Goal: Transaction & Acquisition: Purchase product/service

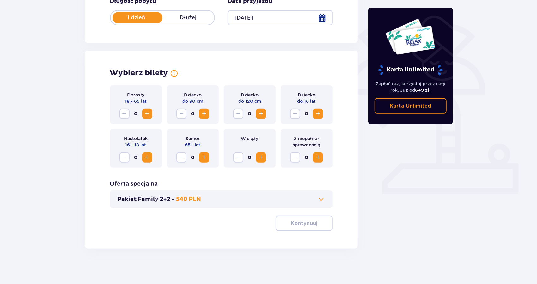
scroll to position [135, 0]
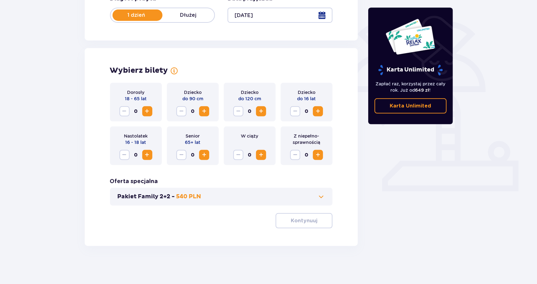
click at [261, 109] on span "Increase" at bounding box center [261, 112] width 8 height 8
click at [318, 110] on span "Increase" at bounding box center [318, 112] width 8 height 8
click at [258, 111] on span "Increase" at bounding box center [261, 112] width 8 height 8
click at [293, 110] on span "Decrease" at bounding box center [296, 112] width 8 height 8
click at [150, 109] on span "Increase" at bounding box center [148, 112] width 8 height 8
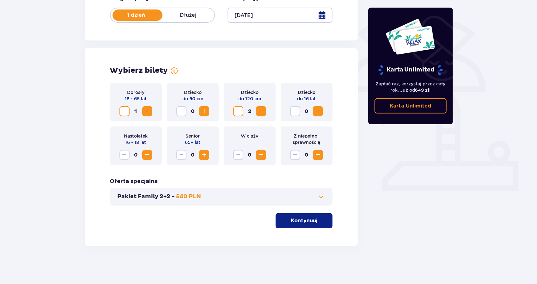
click at [150, 109] on span "Increase" at bounding box center [148, 112] width 8 height 8
click at [316, 224] on span "button" at bounding box center [319, 221] width 8 height 8
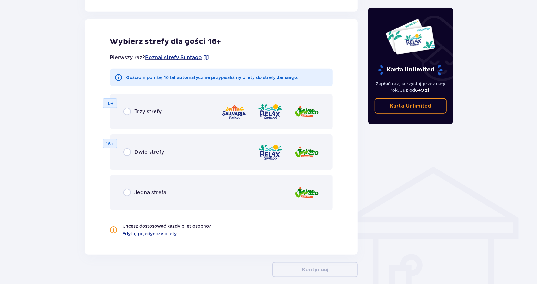
scroll to position [351, 0]
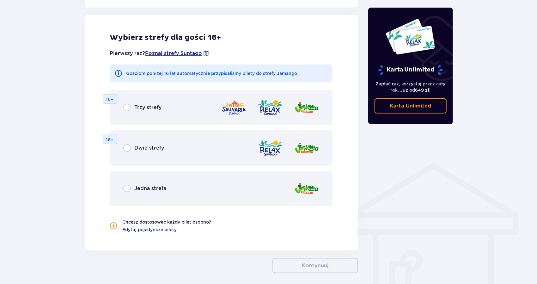
click at [205, 140] on div "Dwie strefy 16+" at bounding box center [221, 147] width 223 height 35
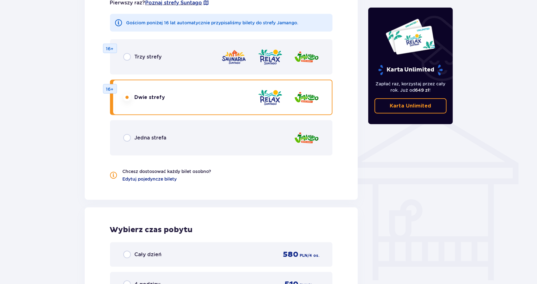
scroll to position [331, 0]
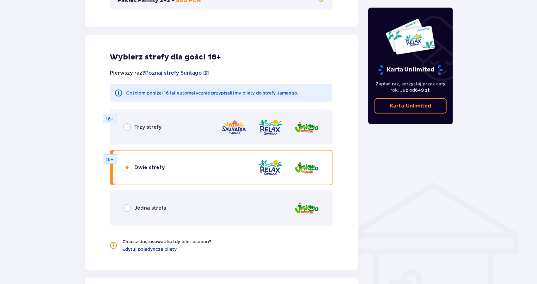
click at [157, 209] on p "Jedna strefa" at bounding box center [151, 208] width 32 height 7
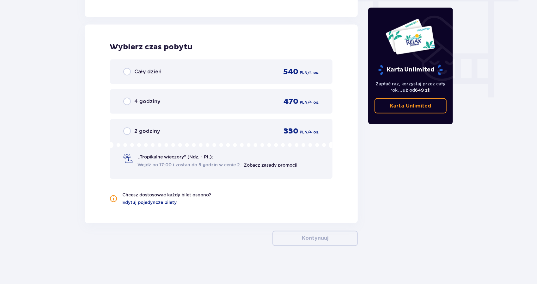
scroll to position [0, 0]
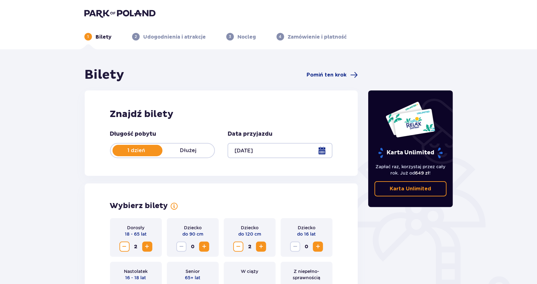
click at [106, 18] on div "1 Bilety 2 Udogodnienia i atrakcje 3 Nocleg 4 Zamówienie i płatność" at bounding box center [268, 29] width 379 height 23
click at [100, 14] on img at bounding box center [119, 13] width 71 height 9
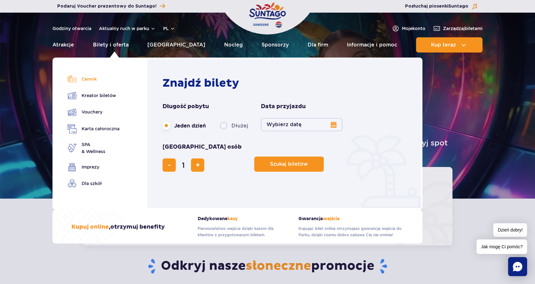
click at [92, 80] on link "Cennik" at bounding box center [94, 79] width 52 height 9
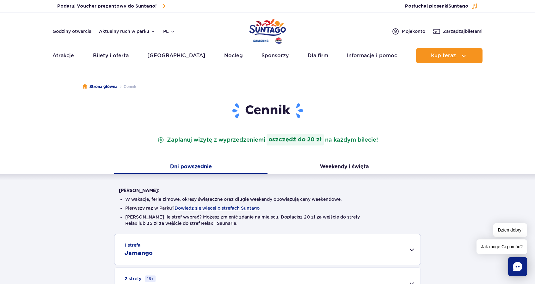
click at [61, 205] on div "Warto wiedzieć: W wakacje, ferie zimowe, okresy świąteczne oraz długie weekendy…" at bounding box center [267, 253] width 535 height 159
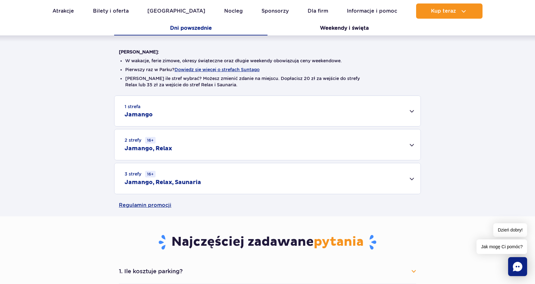
scroll to position [139, 0]
click at [157, 112] on div "1 strefa Jamango" at bounding box center [267, 110] width 306 height 30
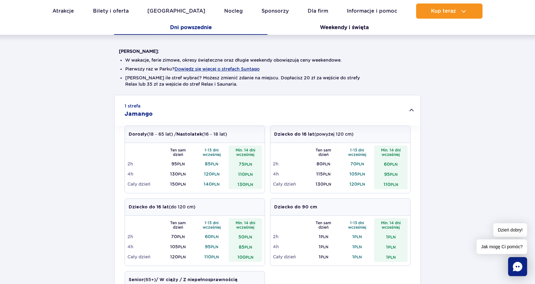
click at [73, 151] on div "1 strefa Jamango Dorosły (18 – 65 lat) / Nastolatek (16 – 18 lat) Ten sam dzień…" at bounding box center [267, 259] width 535 height 328
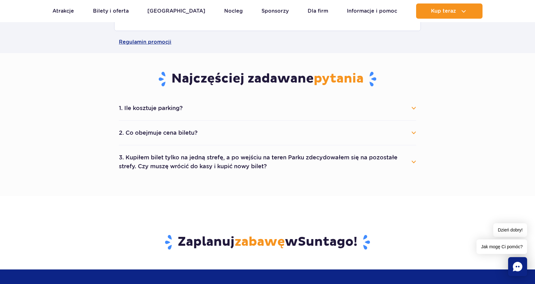
scroll to position [557, 0]
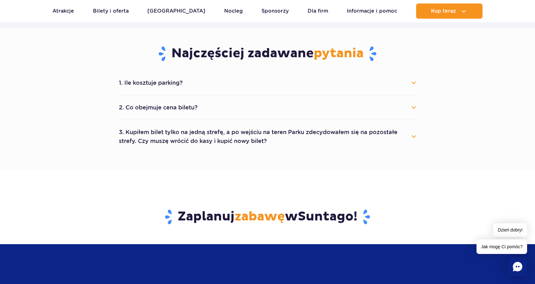
click at [154, 103] on button "2. Co obejmuje cena biletu?" at bounding box center [267, 108] width 297 height 14
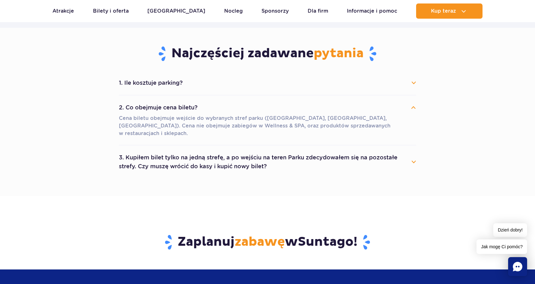
click at [151, 154] on button "3. Kupiłem bilet tylko na jedną strefę, a po wejściu na teren Parku zdecydowałe…" at bounding box center [267, 162] width 297 height 23
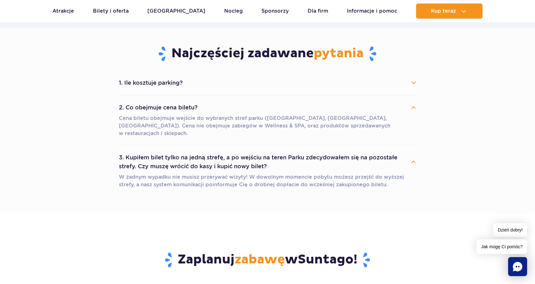
click at [92, 152] on section "Najczęściej zadawane pytania 1. Ile kosztuje parking? Parking kosztuje 25 zł za…" at bounding box center [267, 121] width 535 height 186
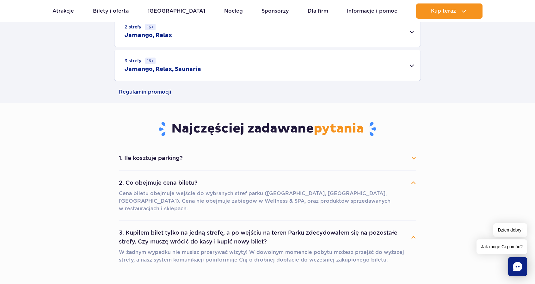
scroll to position [481, 0]
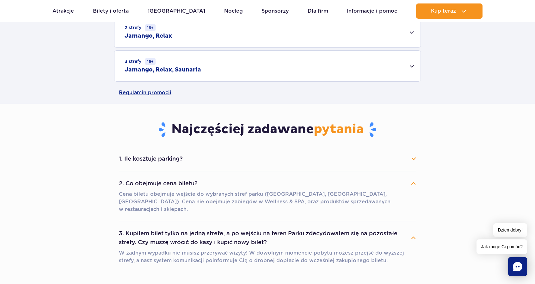
click at [133, 155] on button "1. Ile kosztuje parking?" at bounding box center [267, 159] width 297 height 14
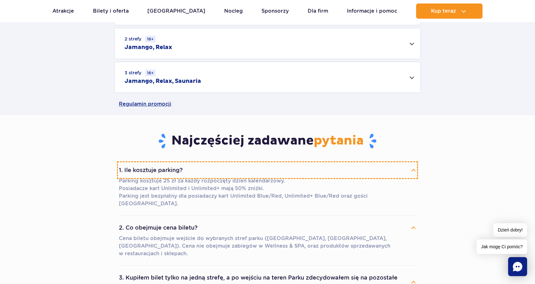
scroll to position [468, 0]
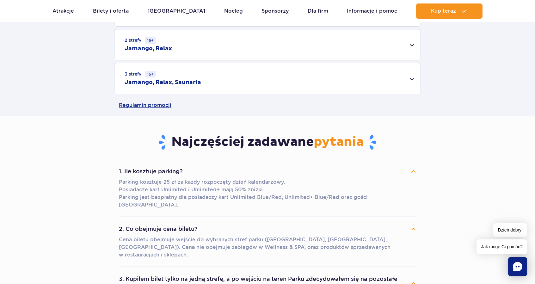
click at [79, 158] on section "Najczęściej zadawane pytania 1. Ile kosztuje parking? Parking kosztuje 25 zł za…" at bounding box center [267, 225] width 535 height 219
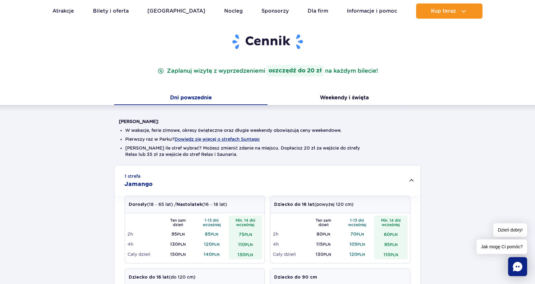
scroll to position [0, 0]
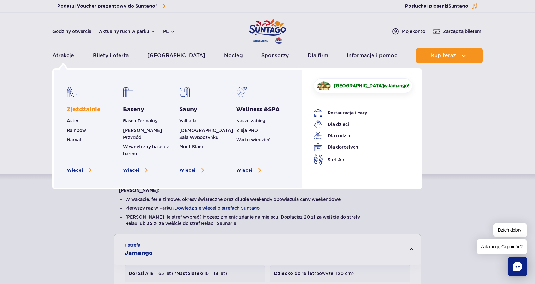
click at [89, 112] on link "Zjeżdżalnie" at bounding box center [84, 110] width 34 height 8
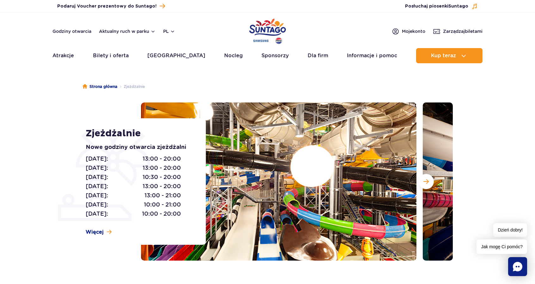
click at [55, 146] on section "Zjeżdżalnie Nowe godziny otwarcia zjeżdżalni Poniedziałek: 13:00 - 20:00 Wtorek…" at bounding box center [267, 181] width 535 height 158
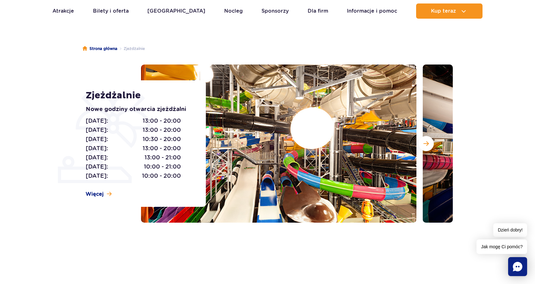
scroll to position [51, 0]
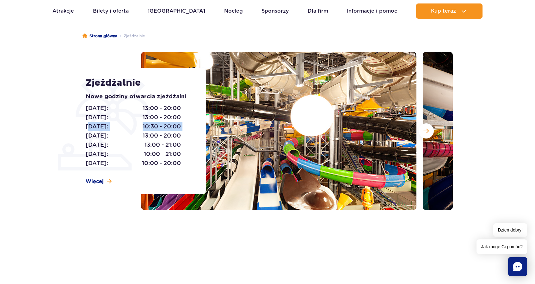
drag, startPoint x: 88, startPoint y: 126, endPoint x: 204, endPoint y: 127, distance: 115.7
click at [204, 127] on div "Zjeżdżalnie Nowe godziny otwarcia zjeżdżalni Poniedziałek: 13:00 - 20:00 Wtorek…" at bounding box center [142, 131] width 128 height 126
click at [148, 138] on span "13:00 - 20:00" at bounding box center [162, 135] width 38 height 9
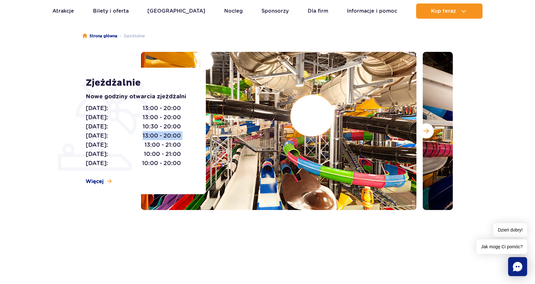
click at [148, 138] on span "13:00 - 20:00" at bounding box center [162, 135] width 38 height 9
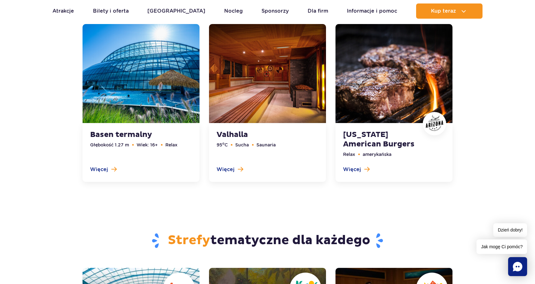
scroll to position [1992, 0]
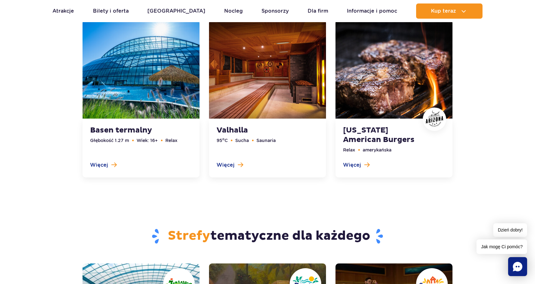
click at [106, 222] on div "Strefy tematyczne dla każdego" at bounding box center [268, 226] width 380 height 73
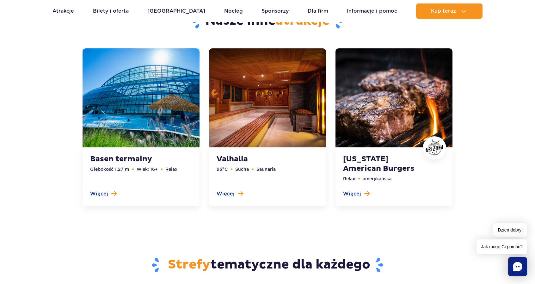
scroll to position [1942, 0]
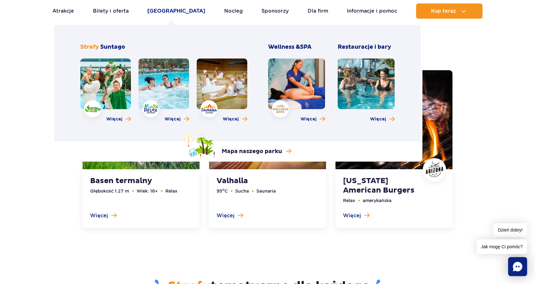
click at [178, 9] on link "Poznaj park" at bounding box center [176, 10] width 58 height 15
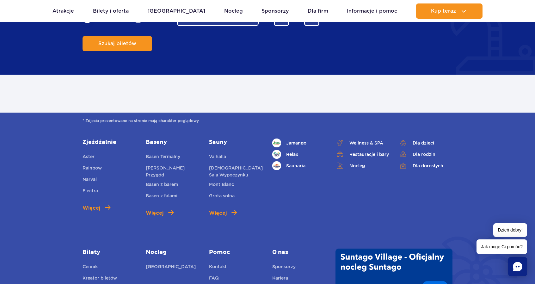
scroll to position [554, 0]
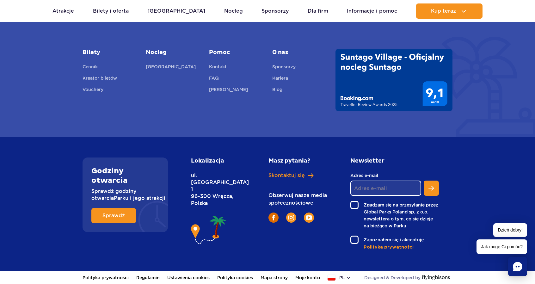
click at [272, 217] on link at bounding box center [273, 218] width 10 height 10
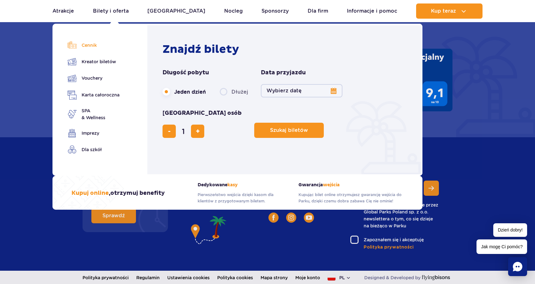
click at [91, 44] on link "Cennik" at bounding box center [94, 45] width 52 height 9
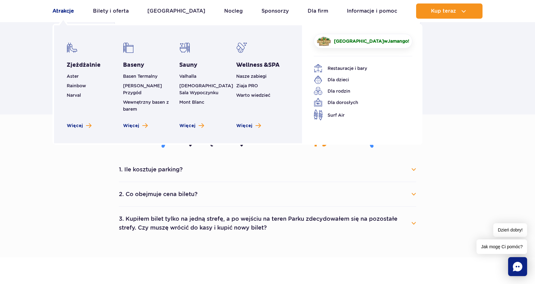
click at [69, 10] on link "Atrakcje" at bounding box center [63, 10] width 22 height 15
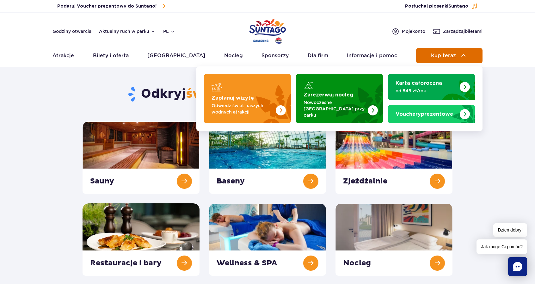
click at [440, 53] on span "Kup teraz" at bounding box center [443, 56] width 25 height 6
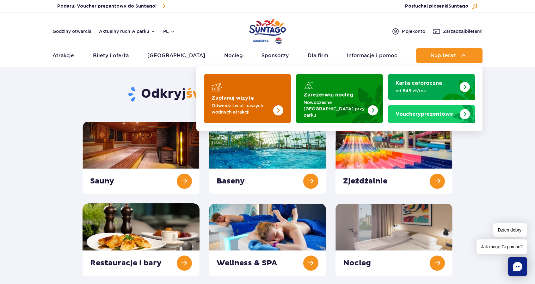
click at [252, 94] on img "Zaplanuj wizytę" at bounding box center [266, 98] width 50 height 49
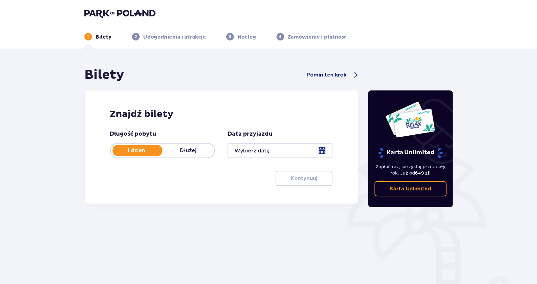
click at [261, 149] on div at bounding box center [280, 150] width 105 height 15
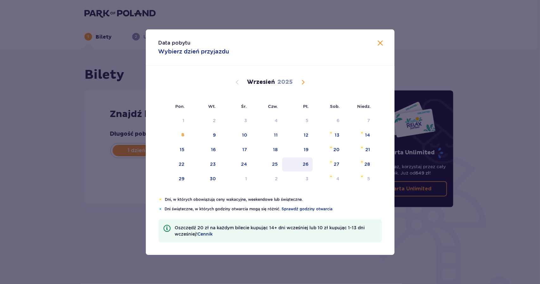
click at [312, 163] on div "26" at bounding box center [297, 164] width 31 height 14
type input "[DATE]"
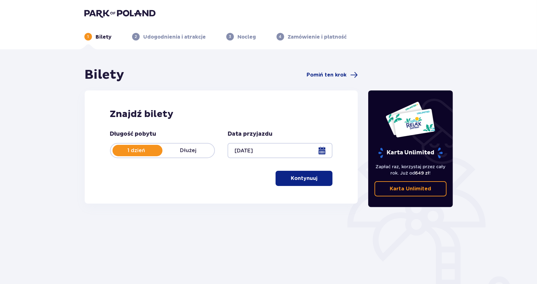
click at [320, 179] on span "button" at bounding box center [319, 179] width 8 height 8
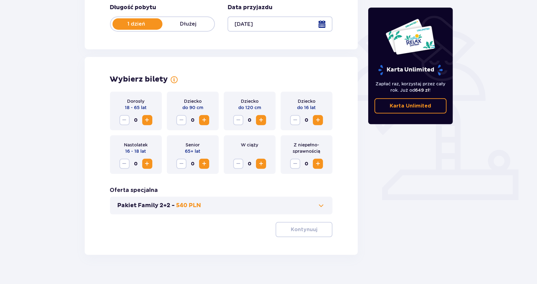
scroll to position [135, 0]
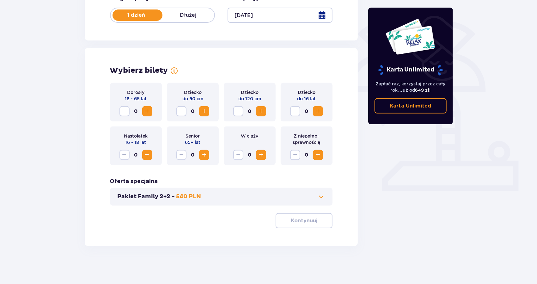
click at [150, 111] on span "Increase" at bounding box center [148, 112] width 8 height 8
click at [263, 111] on span "Increase" at bounding box center [261, 112] width 8 height 8
click at [319, 193] on span at bounding box center [322, 197] width 8 height 8
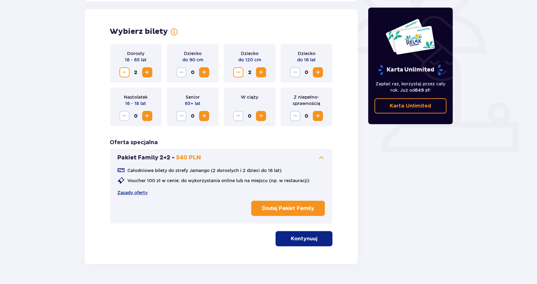
scroll to position [176, 0]
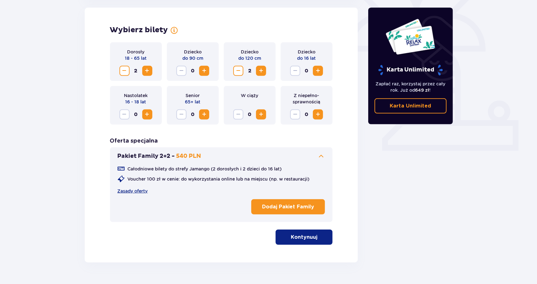
click at [309, 208] on p "Dodaj Pakiet Family" at bounding box center [288, 206] width 52 height 7
click at [299, 238] on p "Kontynuuj" at bounding box center [304, 237] width 27 height 7
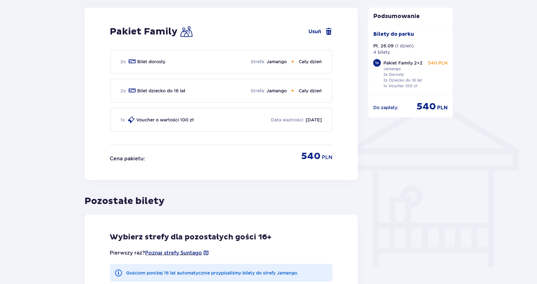
scroll to position [416, 0]
click at [246, 151] on div "Cena pakietu : 540 PLN" at bounding box center [221, 153] width 223 height 17
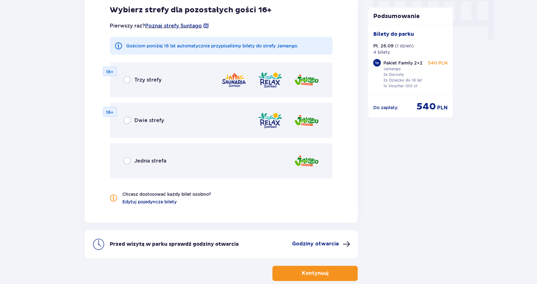
scroll to position [643, 0]
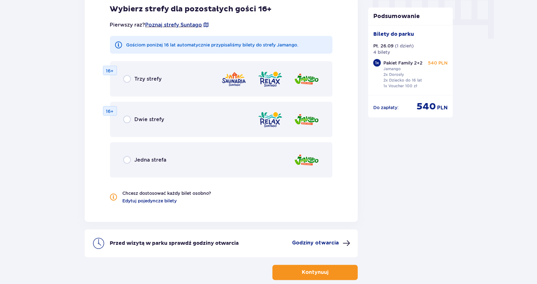
click at [233, 164] on div "Jedna strefa" at bounding box center [221, 159] width 223 height 35
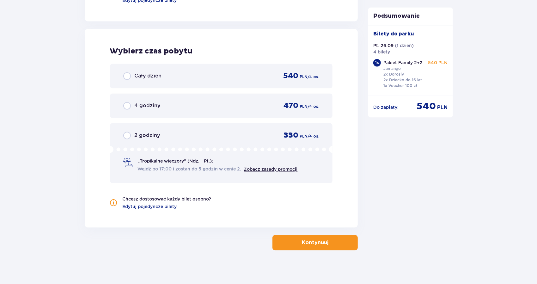
scroll to position [848, 0]
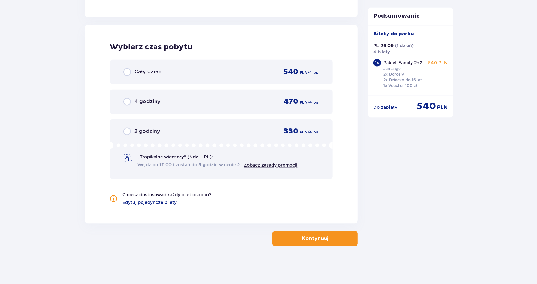
click at [258, 134] on div "2 godziny 330 PLN / 4 os." at bounding box center [221, 130] width 196 height 9
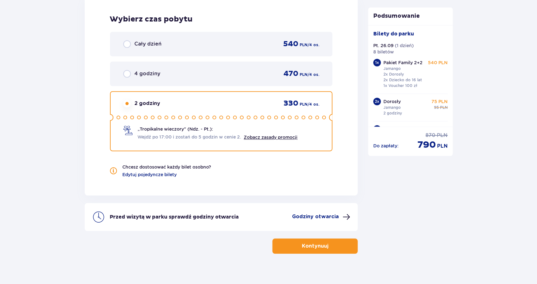
scroll to position [884, 0]
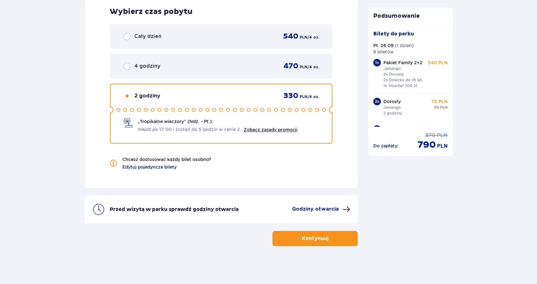
click at [352, 137] on div "Wybierz czas pobytu Cały dzień 540 PLN / 4 os. 4 godziny 470 PLN / 4 os. 2 godz…" at bounding box center [222, 88] width 274 height 199
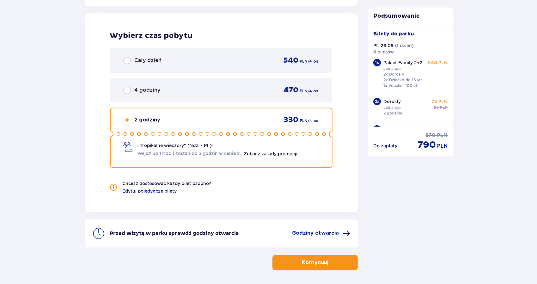
scroll to position [858, 0]
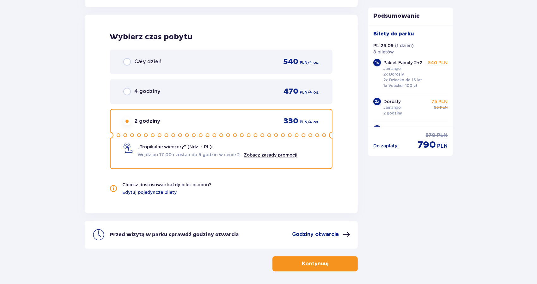
click at [217, 94] on div "4 godziny 470 PLN / 4 os." at bounding box center [221, 91] width 196 height 9
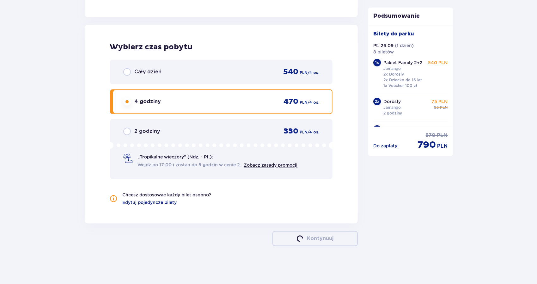
scroll to position [848, 0]
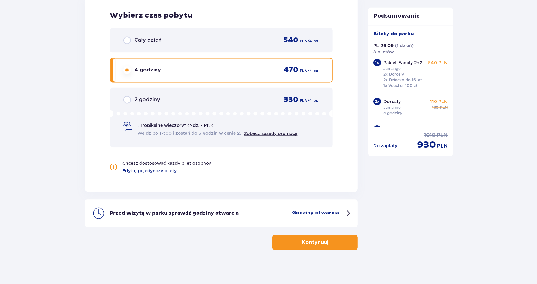
click at [356, 102] on div "Wybierz czas pobytu Cały dzień 540 PLN / 4 os. 4 godziny 470 PLN / 4 os. 2 godz…" at bounding box center [222, 92] width 274 height 199
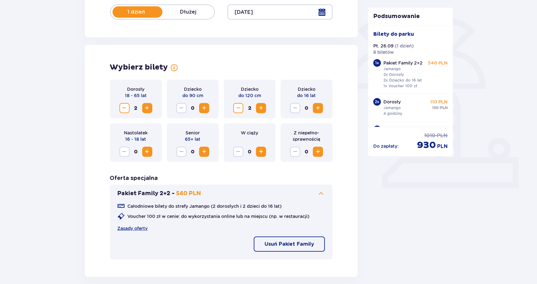
scroll to position [139, 0]
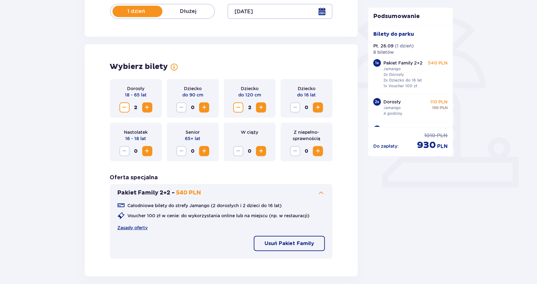
click at [126, 108] on span "Decrease" at bounding box center [125, 108] width 8 height 8
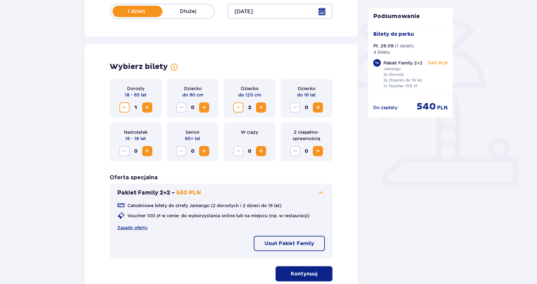
click at [238, 107] on span "Decrease" at bounding box center [239, 108] width 8 height 8
click at [354, 213] on div "Wybierz bilety Dorosły 18 - 65 lat 1 Dziecko do 90 cm 0 Dziecko do 120 cm 0 Dzi…" at bounding box center [222, 171] width 274 height 255
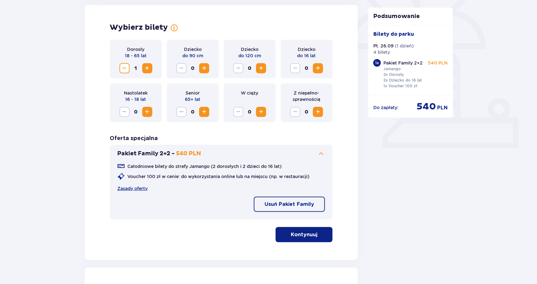
scroll to position [164, 0]
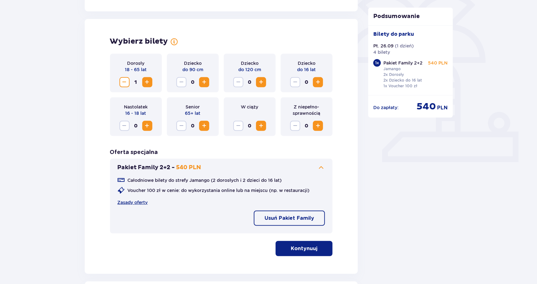
click at [288, 215] on p "Usuń Pakiet Family" at bounding box center [290, 218] width 50 height 7
click at [149, 82] on span "Increase" at bounding box center [148, 82] width 8 height 8
click at [265, 83] on span "Increase" at bounding box center [261, 82] width 8 height 8
click at [338, 186] on div "Wybierz bilety Dorosły 18 - 65 lat 2 Dziecko do 90 cm 0 Dziecko do 120 cm 2 Dzi…" at bounding box center [222, 146] width 274 height 255
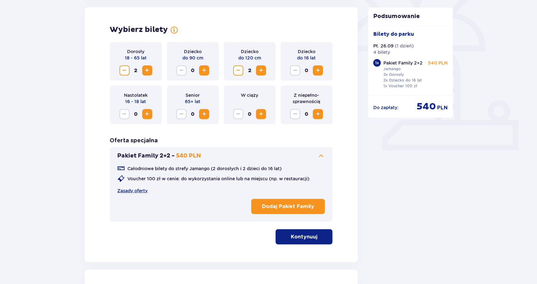
scroll to position [177, 0]
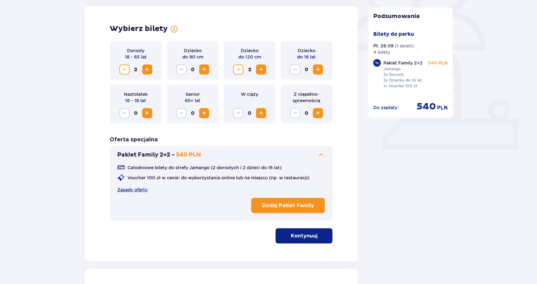
click at [308, 236] on p "Kontynuuj" at bounding box center [304, 235] width 27 height 7
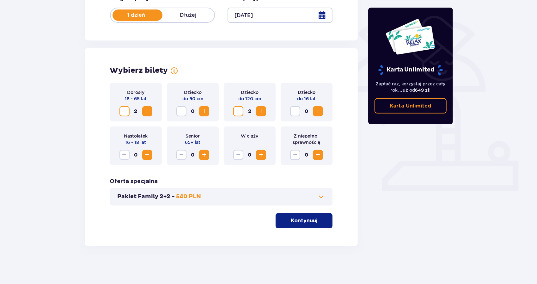
scroll to position [135, 0]
click at [311, 225] on button "Kontynuuj" at bounding box center [304, 220] width 57 height 15
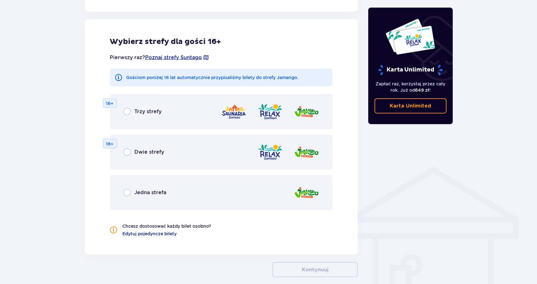
scroll to position [351, 0]
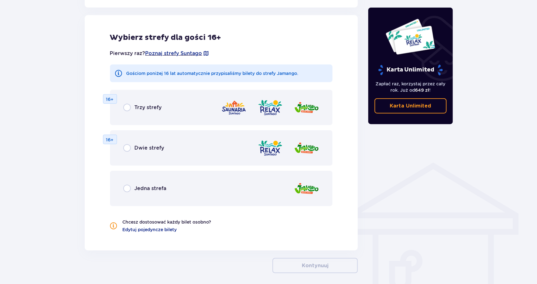
click at [197, 188] on div "Jedna strefa" at bounding box center [221, 188] width 223 height 35
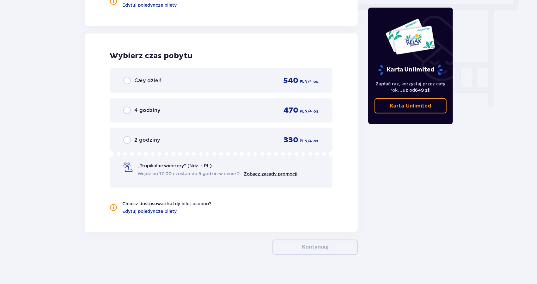
scroll to position [584, 0]
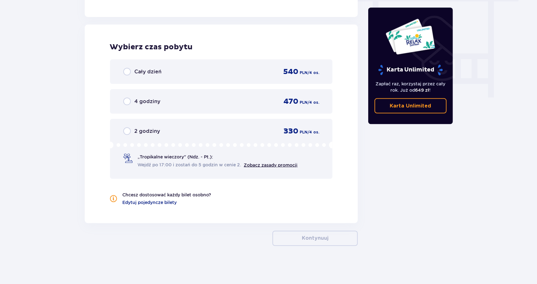
click at [250, 102] on div "4 godziny 470 PLN / 4 os." at bounding box center [221, 101] width 196 height 9
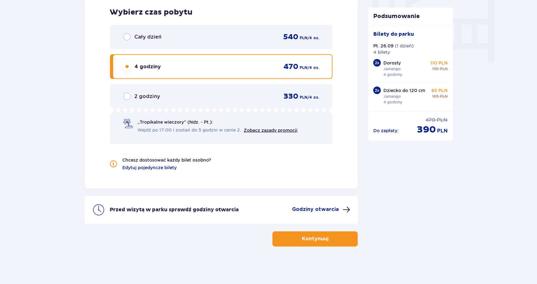
scroll to position [620, 0]
